Goal: Information Seeking & Learning: Learn about a topic

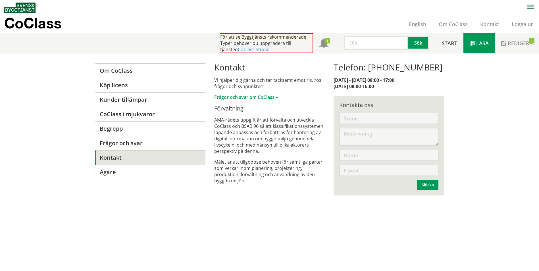
click at [480, 45] on span "Läsa" at bounding box center [482, 43] width 13 height 7
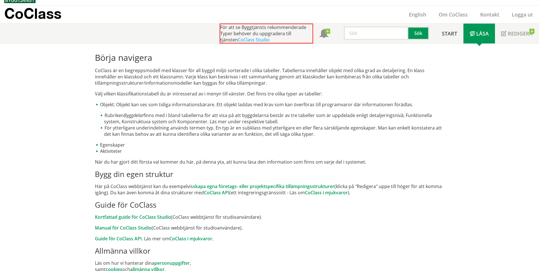
scroll to position [18, 0]
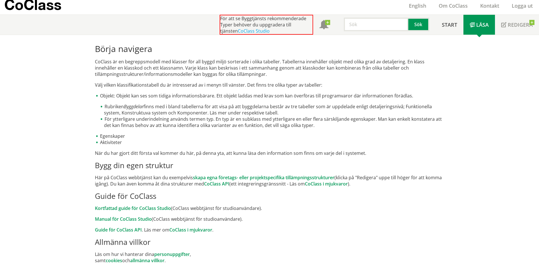
click at [211, 154] on p "När du har gjort ditt första val kommer du här, på denna yta, att kunna läsa de…" at bounding box center [269, 153] width 349 height 6
click at [250, 154] on p "När du har gjort ditt första val kommer du här, på denna yta, att kunna läsa de…" at bounding box center [269, 153] width 349 height 6
click at [347, 155] on p "När du har gjort ditt första val kommer du här, på denna yta, att kunna läsa de…" at bounding box center [269, 153] width 349 height 6
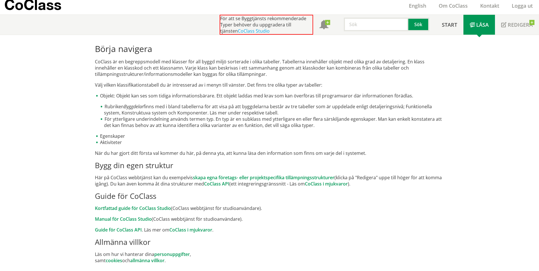
click at [471, 97] on div "Börja navigera CoClass är en begreppsmodell med klasser för all byggd miljö sor…" at bounding box center [269, 153] width 539 height 236
click at [512, 26] on span "Redigera" at bounding box center [520, 24] width 25 height 7
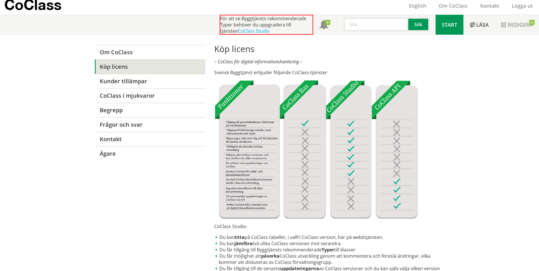
click at [453, 25] on span "Start" at bounding box center [449, 24] width 15 height 7
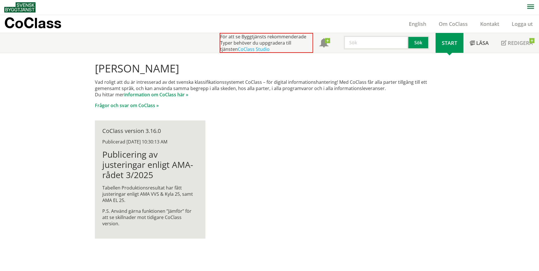
scroll to position [0, 0]
click at [131, 173] on h1 "Publicering av justeringar enligt AMA-rådet 3/2025" at bounding box center [150, 165] width 96 height 31
click at [137, 186] on p "Tabellen Produktionsresultat har fått justeringar enligt AMA VVS & Kyla 25, sam…" at bounding box center [150, 194] width 96 height 19
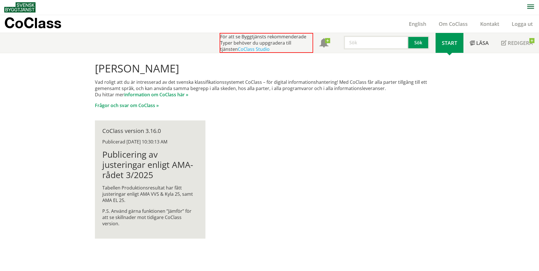
click at [161, 192] on p "Tabellen Produktionsresultat har fått justeringar enligt AMA VVS & Kyla 25, sam…" at bounding box center [150, 194] width 96 height 19
click at [166, 217] on p "P.S. Använd gärna funktionen ”Jämför” för att se skillnader mot tidigare CoClas…" at bounding box center [150, 217] width 96 height 19
click at [255, 218] on div "[PERSON_NAME] Vad roligt att du är intresserad av det svenska klassifikationssy…" at bounding box center [270, 150] width 364 height 195
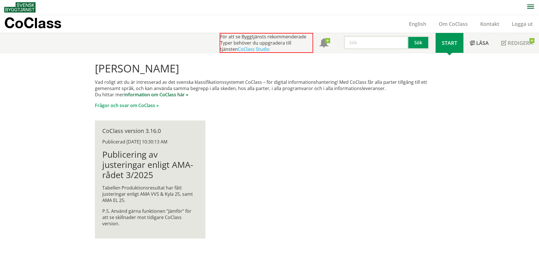
click at [175, 94] on link "information om CoClass här »" at bounding box center [156, 95] width 64 height 6
